Goal: Transaction & Acquisition: Purchase product/service

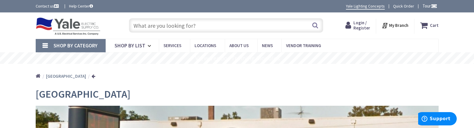
click at [346, 26] on div "Login / Register Login" at bounding box center [358, 26] width 36 height 15
click at [352, 24] on icon at bounding box center [350, 25] width 8 height 10
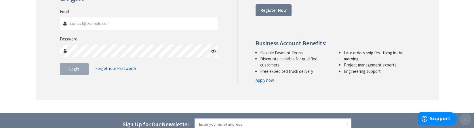
scroll to position [115, 0]
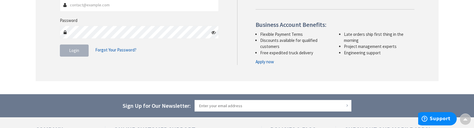
type input "[PERSON_NAME][EMAIL_ADDRESS][DOMAIN_NAME]"
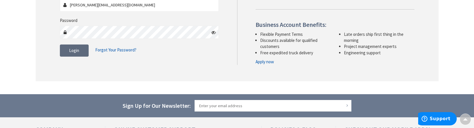
click at [77, 50] on span "Login" at bounding box center [74, 50] width 10 height 5
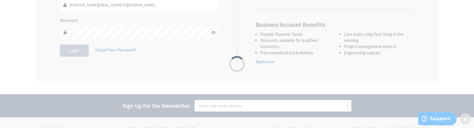
scroll to position [128, 0]
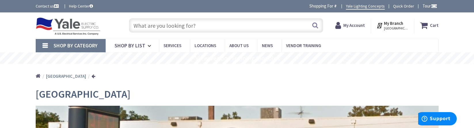
drag, startPoint x: 20, startPoint y: 98, endPoint x: 33, endPoint y: 95, distance: 13.2
click at [175, 29] on input "text" at bounding box center [226, 25] width 194 height 14
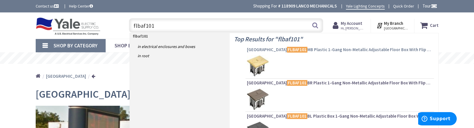
type input "flbaf101"
click at [287, 50] on mark "FLBAF101" at bounding box center [297, 49] width 20 height 7
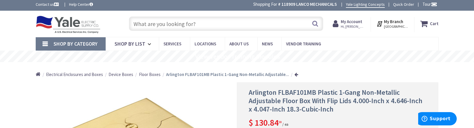
scroll to position [29, 0]
